Goal: Navigation & Orientation: Find specific page/section

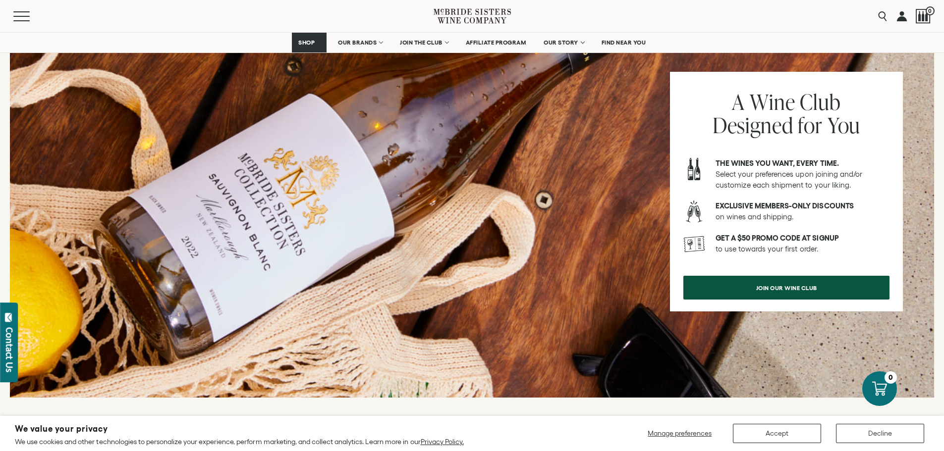
scroll to position [1239, 0]
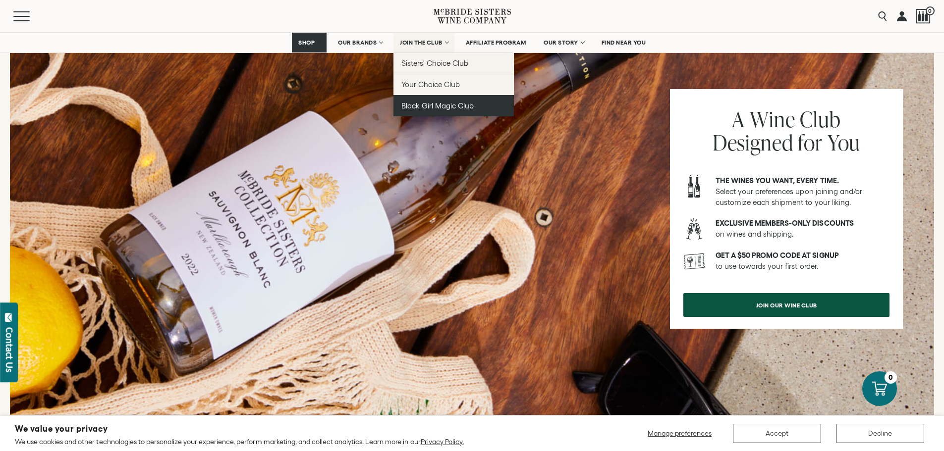
click at [445, 100] on link "Black Girl Magic Club" at bounding box center [453, 105] width 120 height 21
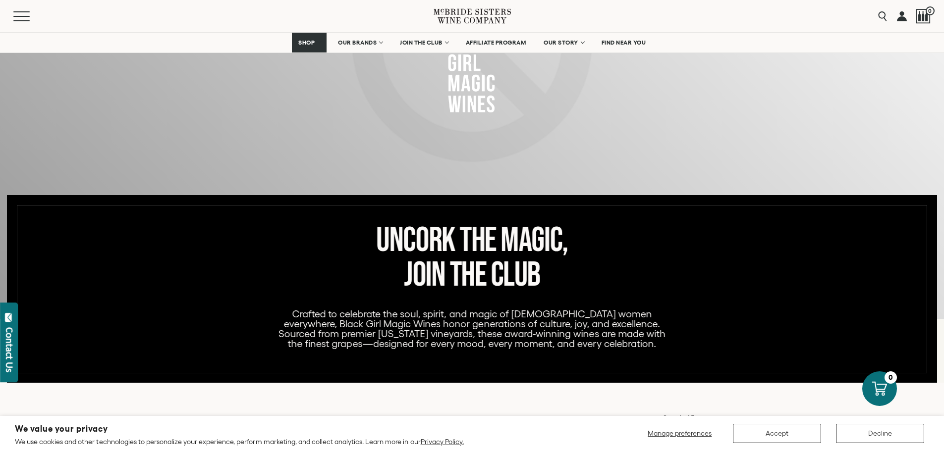
scroll to position [149, 0]
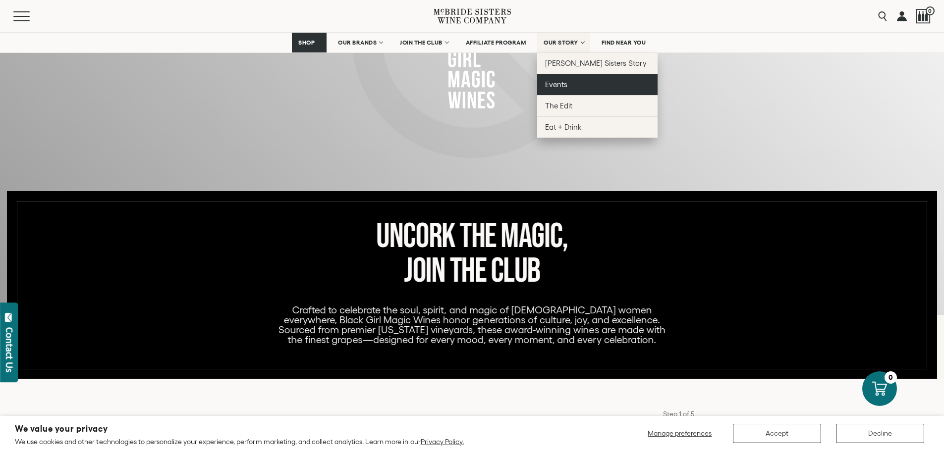
click at [559, 82] on span "Events" at bounding box center [556, 84] width 22 height 8
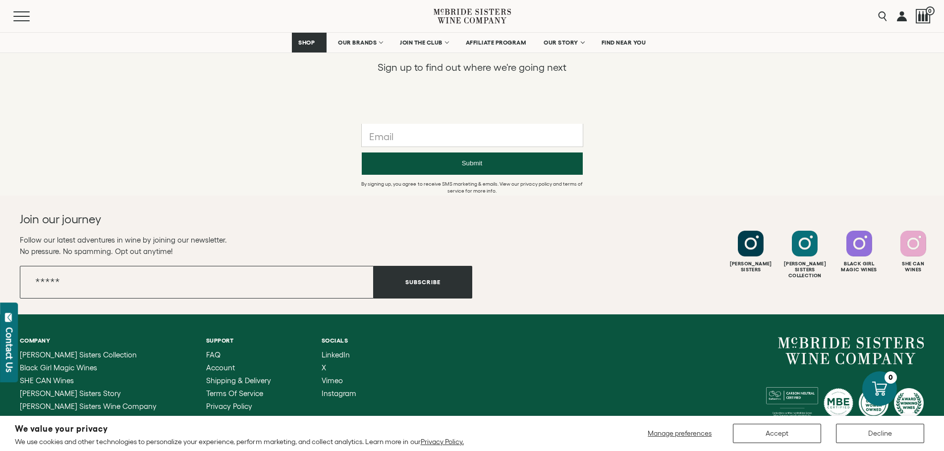
scroll to position [990, 0]
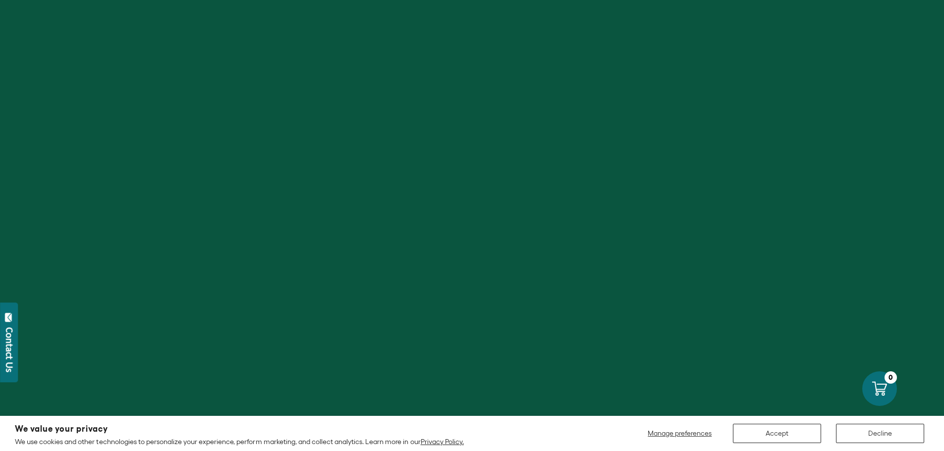
scroll to position [149, 0]
